Goal: Information Seeking & Learning: Learn about a topic

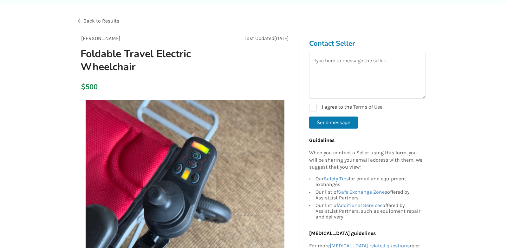
scroll to position [159, 0]
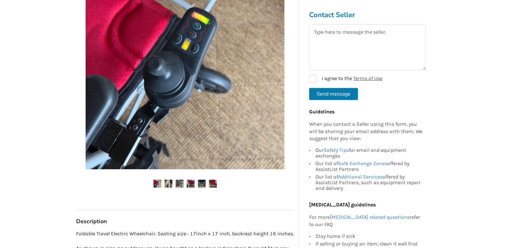
click at [209, 184] on img at bounding box center [213, 184] width 8 height 8
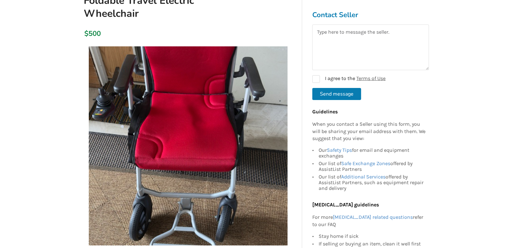
scroll to position [79, 0]
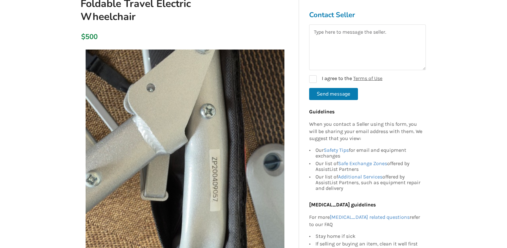
click at [217, 165] on img at bounding box center [185, 148] width 199 height 199
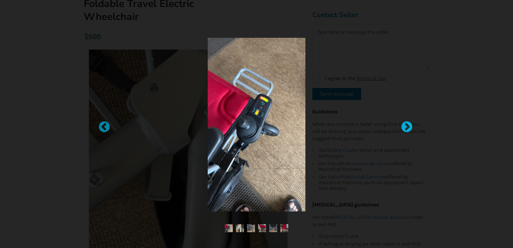
click at [406, 125] on div at bounding box center [404, 124] width 6 height 6
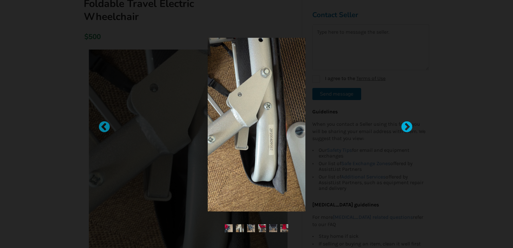
click at [406, 125] on div at bounding box center [404, 124] width 6 height 6
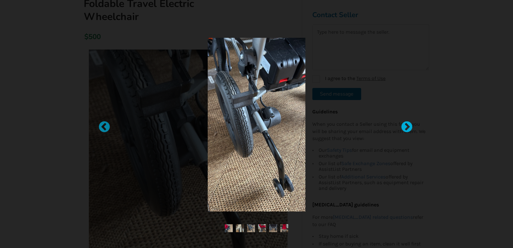
click at [406, 125] on div at bounding box center [404, 124] width 6 height 6
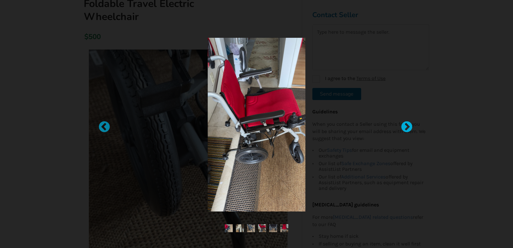
click at [406, 125] on div at bounding box center [404, 124] width 6 height 6
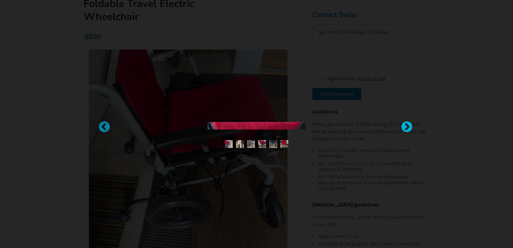
click at [406, 125] on div at bounding box center [404, 124] width 6 height 6
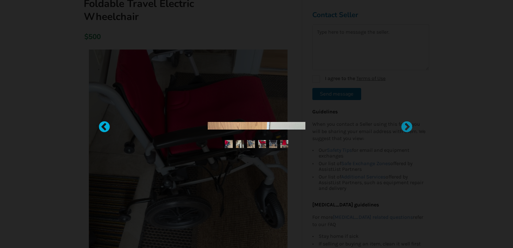
click at [104, 126] on div at bounding box center [101, 124] width 6 height 6
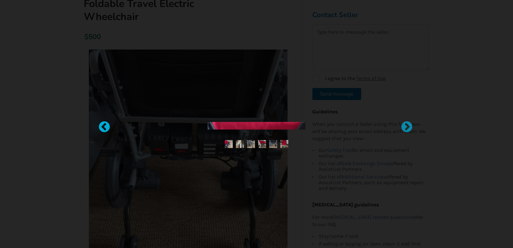
click at [104, 126] on div at bounding box center [101, 124] width 6 height 6
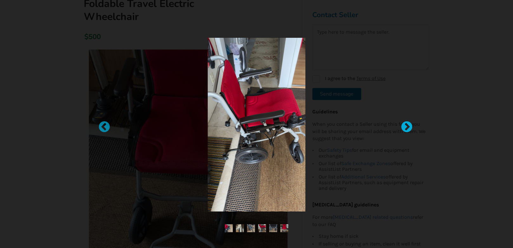
click at [406, 126] on div at bounding box center [404, 124] width 6 height 6
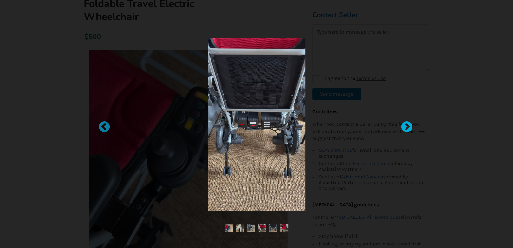
click at [406, 126] on div at bounding box center [404, 124] width 6 height 6
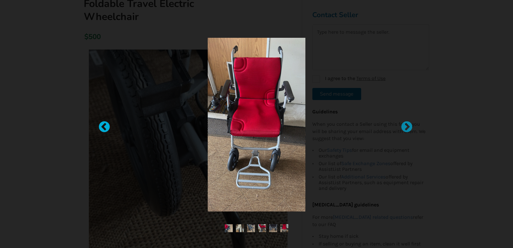
click at [104, 124] on div at bounding box center [101, 124] width 6 height 6
